Goal: Task Accomplishment & Management: Manage account settings

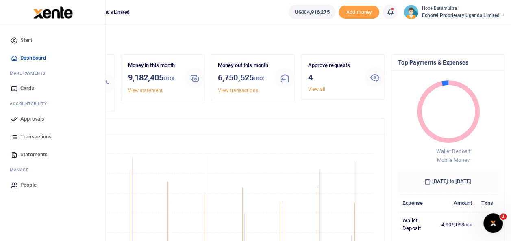
click at [34, 119] on span "Approvals" at bounding box center [32, 119] width 24 height 8
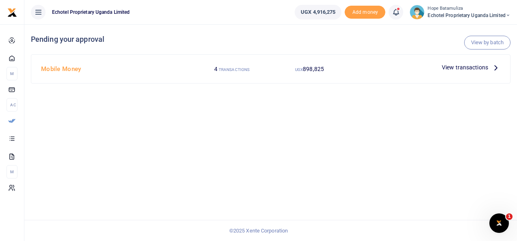
click at [495, 66] on icon at bounding box center [495, 67] width 9 height 9
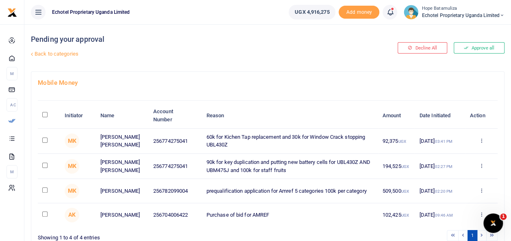
scroll to position [41, 0]
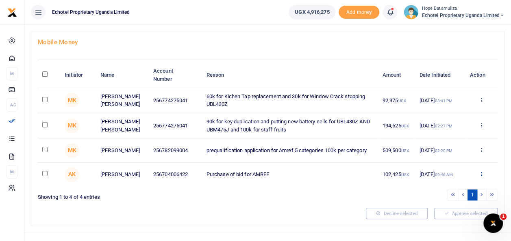
click at [482, 175] on icon at bounding box center [480, 174] width 5 height 6
click at [446, 204] on link "Decline" at bounding box center [451, 207] width 64 height 11
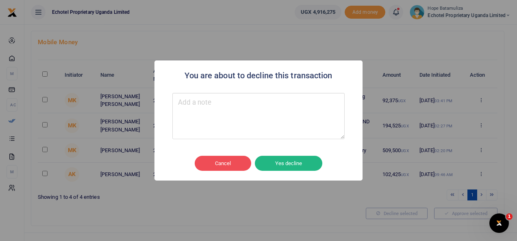
click at [212, 108] on textarea "Type your message here" at bounding box center [258, 116] width 172 height 46
type textarea "already paid"
click at [298, 163] on button "Yes decline" at bounding box center [288, 163] width 67 height 15
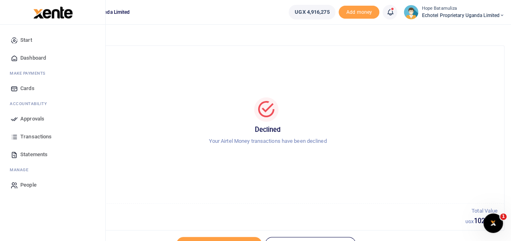
click at [34, 116] on span "Approvals" at bounding box center [32, 119] width 24 height 8
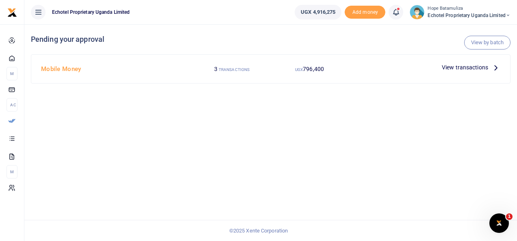
click at [495, 68] on icon at bounding box center [495, 67] width 9 height 9
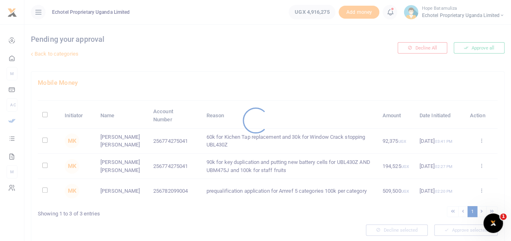
scroll to position [28, 0]
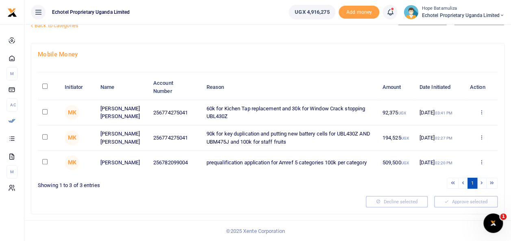
click at [45, 111] on input "checkbox" at bounding box center [44, 111] width 5 height 5
checkbox input "true"
click at [46, 137] on input "checkbox" at bounding box center [44, 137] width 5 height 5
checkbox input "true"
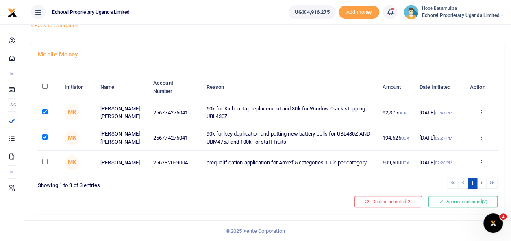
click at [45, 162] on input "checkbox" at bounding box center [44, 161] width 5 height 5
checkbox input "true"
click at [468, 203] on button "Approve selected (3)" at bounding box center [462, 201] width 69 height 11
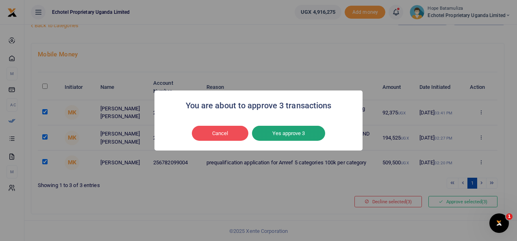
click at [306, 136] on button "Yes approve 3" at bounding box center [288, 133] width 73 height 15
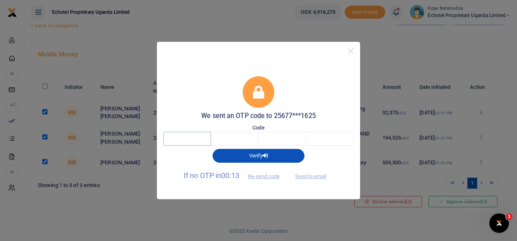
click at [187, 144] on input "text" at bounding box center [187, 139] width 48 height 14
type input "9"
type input "5"
type input "6"
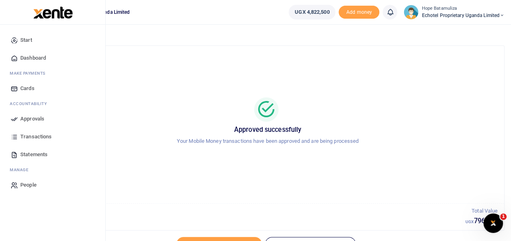
click at [33, 119] on span "Approvals" at bounding box center [32, 119] width 24 height 8
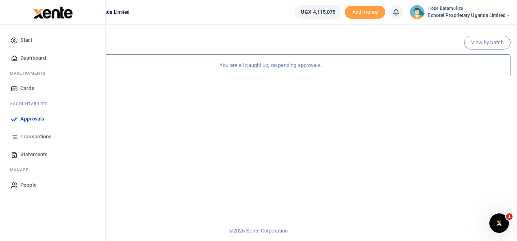
click at [30, 116] on span "Approvals" at bounding box center [32, 119] width 24 height 8
click at [31, 117] on span "Approvals" at bounding box center [32, 119] width 24 height 8
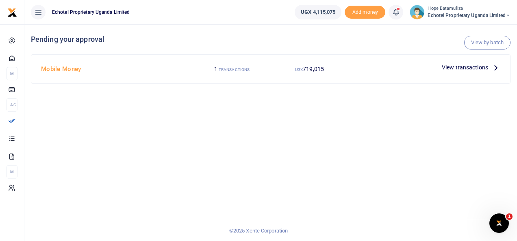
click at [498, 67] on icon at bounding box center [495, 67] width 9 height 9
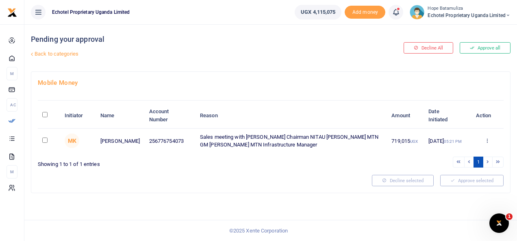
click at [43, 139] on input "checkbox" at bounding box center [44, 140] width 5 height 5
checkbox input "true"
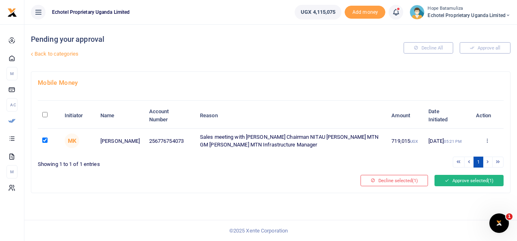
click at [469, 179] on button "Approve selected (1)" at bounding box center [469, 180] width 69 height 11
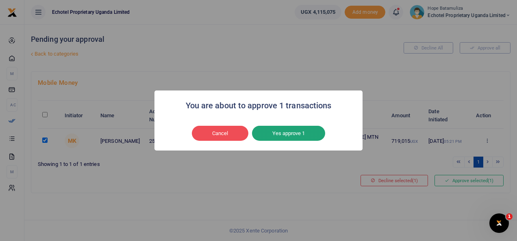
click at [291, 130] on button "Yes approve 1" at bounding box center [288, 133] width 73 height 15
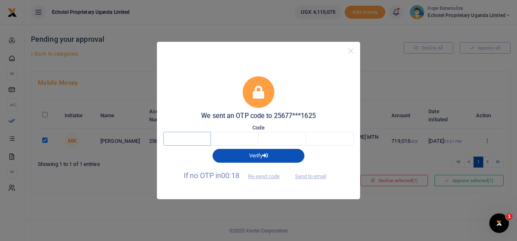
click at [207, 143] on input "text" at bounding box center [187, 139] width 48 height 14
type input "6"
type input "5"
type input "0"
type input "6"
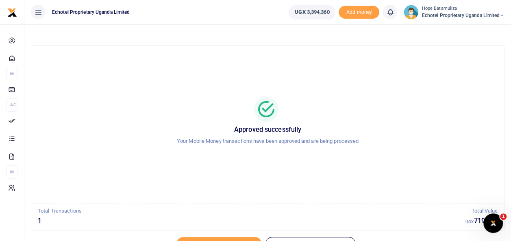
click at [500, 14] on icon at bounding box center [502, 16] width 5 height 6
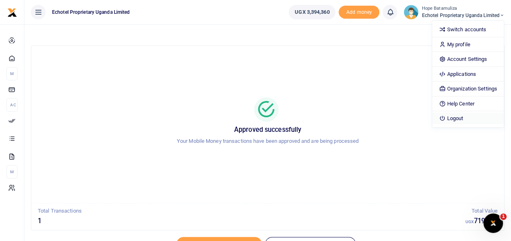
click at [466, 120] on link "Logout" at bounding box center [467, 118] width 71 height 11
